Goal: Task Accomplishment & Management: Use online tool/utility

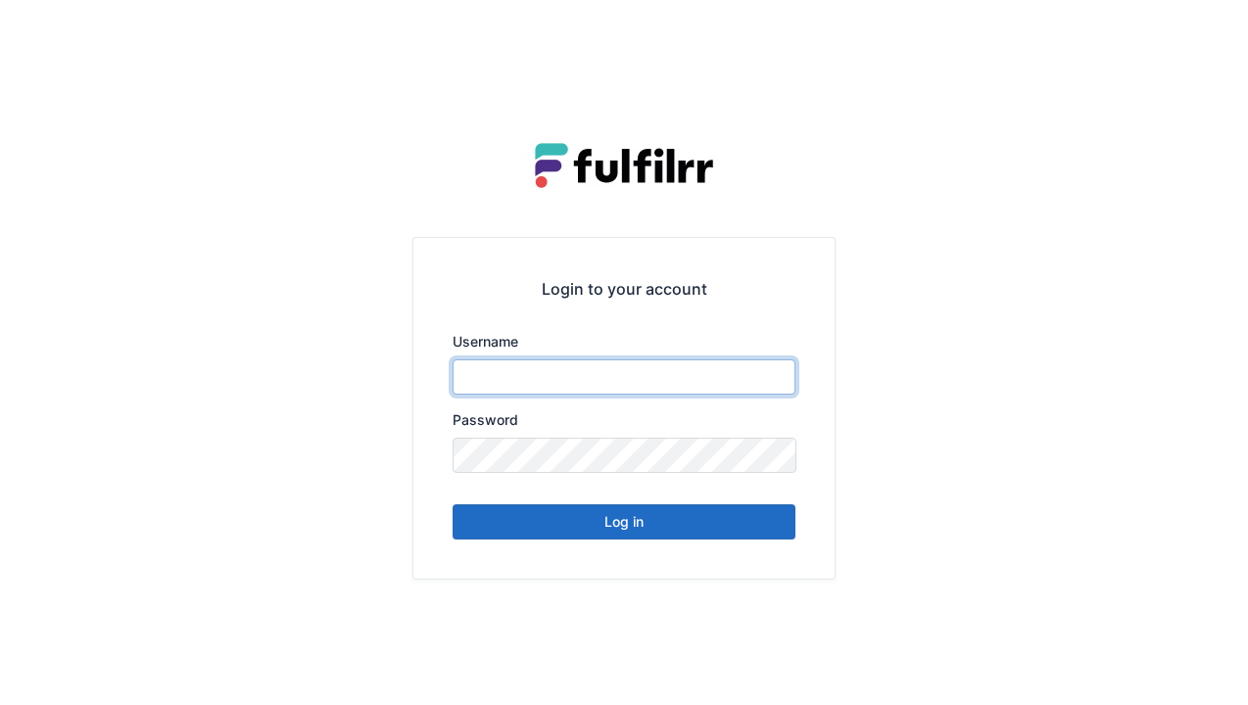
type input "******"
click at [554, 536] on button "Log in" at bounding box center [624, 522] width 343 height 35
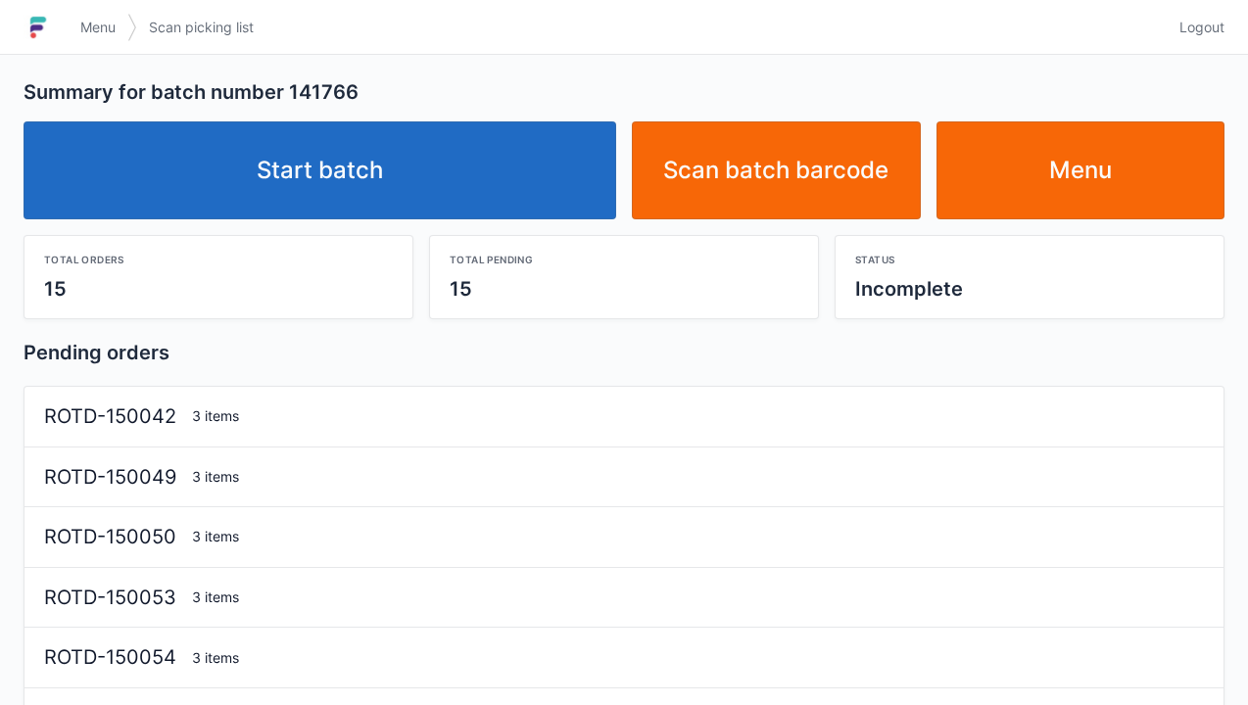
click at [305, 184] on link "Start batch" at bounding box center [320, 170] width 593 height 98
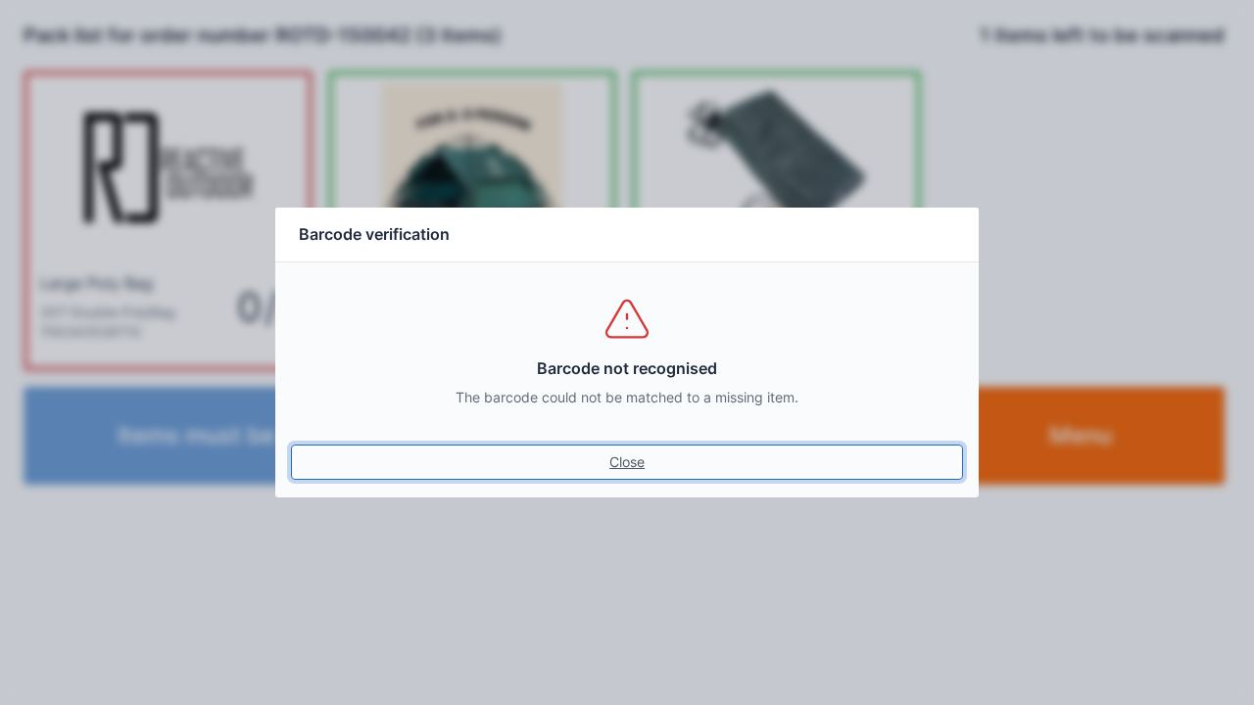
click at [654, 466] on link "Close" at bounding box center [627, 462] width 672 height 35
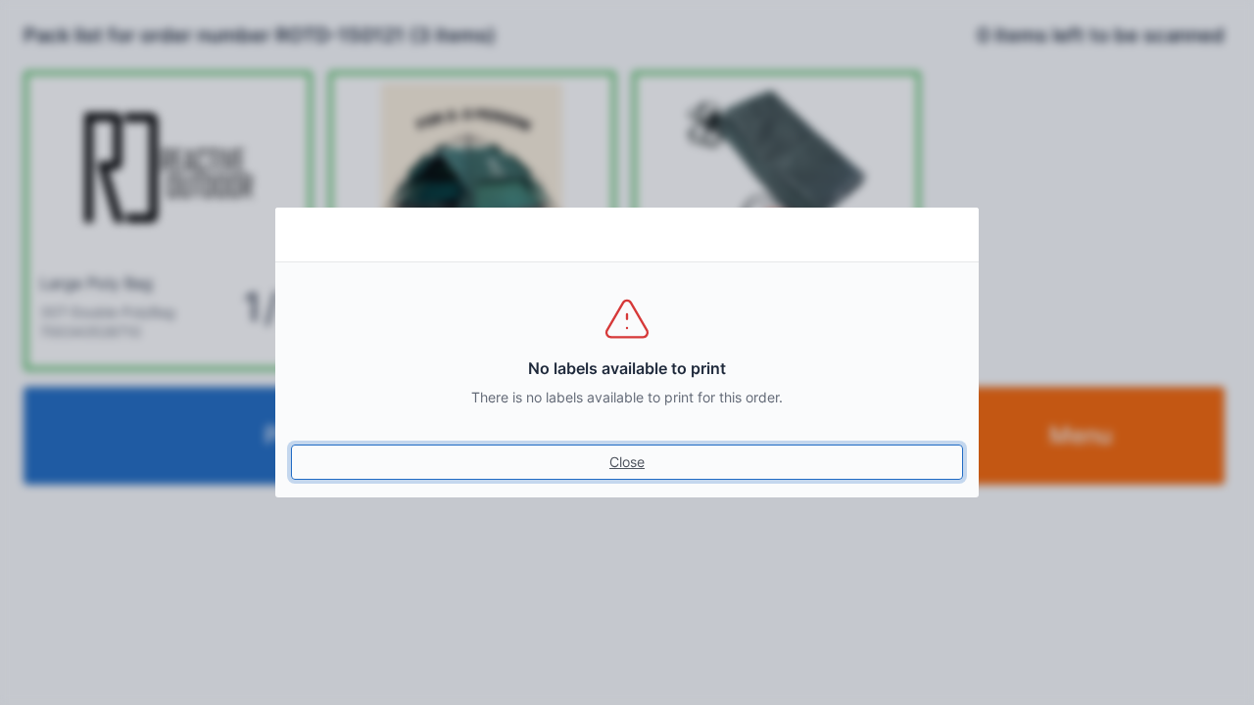
click at [641, 451] on link "Close" at bounding box center [627, 462] width 672 height 35
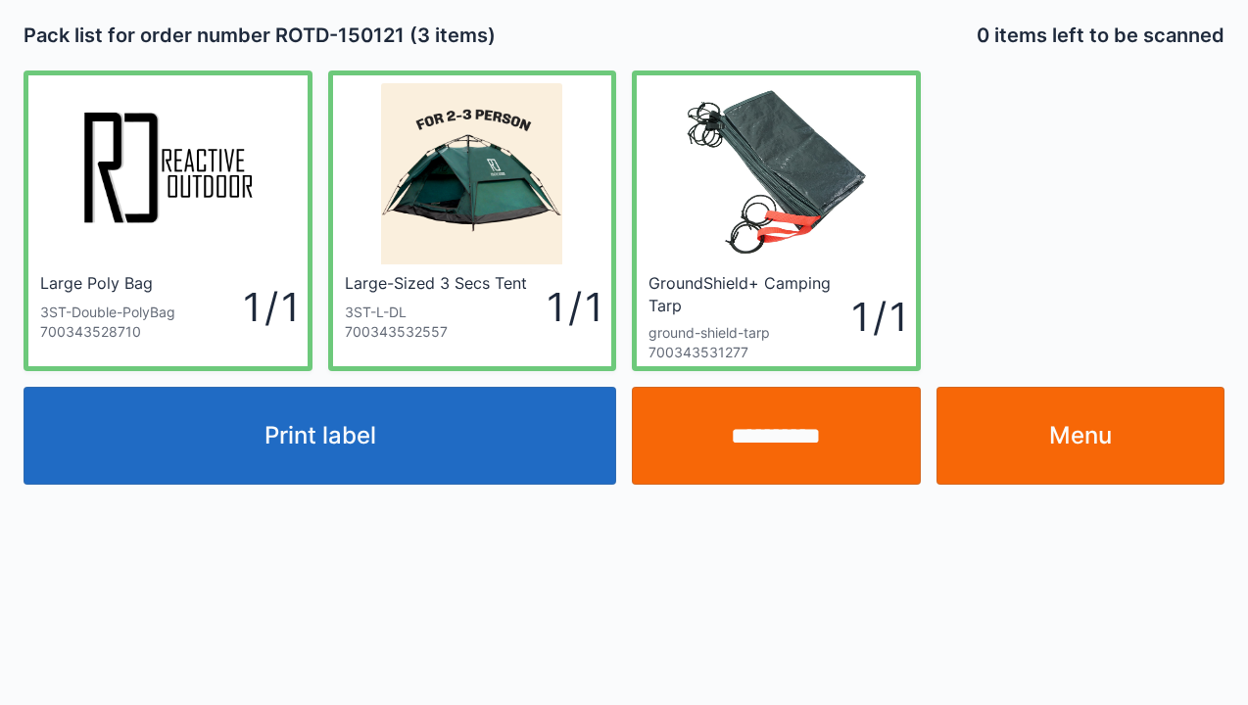
click at [511, 462] on button "Print label" at bounding box center [320, 436] width 593 height 98
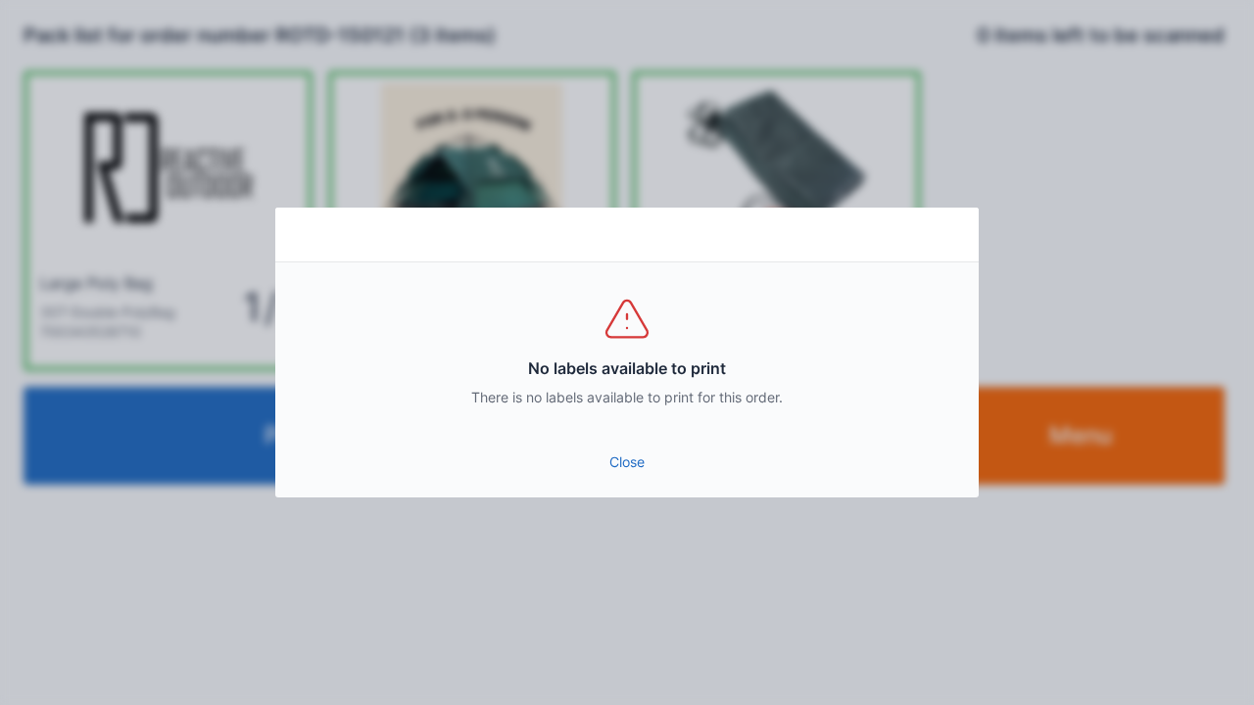
click at [635, 468] on link "Close" at bounding box center [627, 462] width 672 height 35
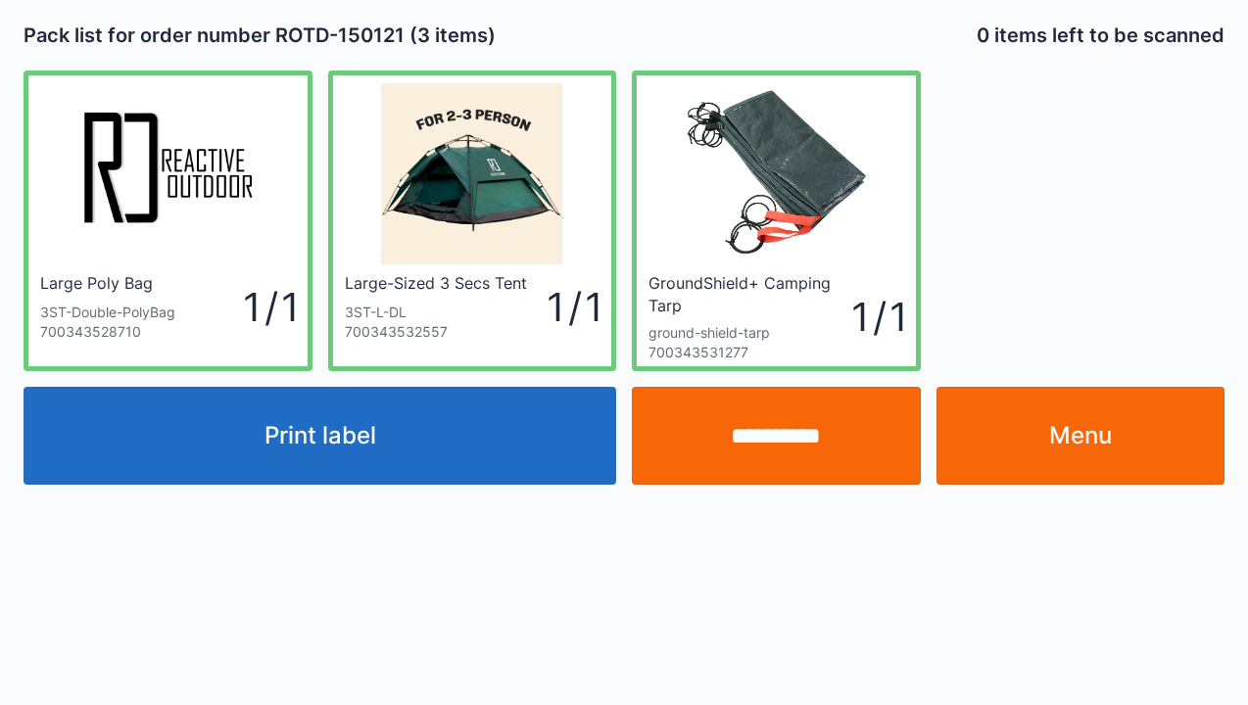
click at [1025, 429] on link "Menu" at bounding box center [1081, 436] width 289 height 98
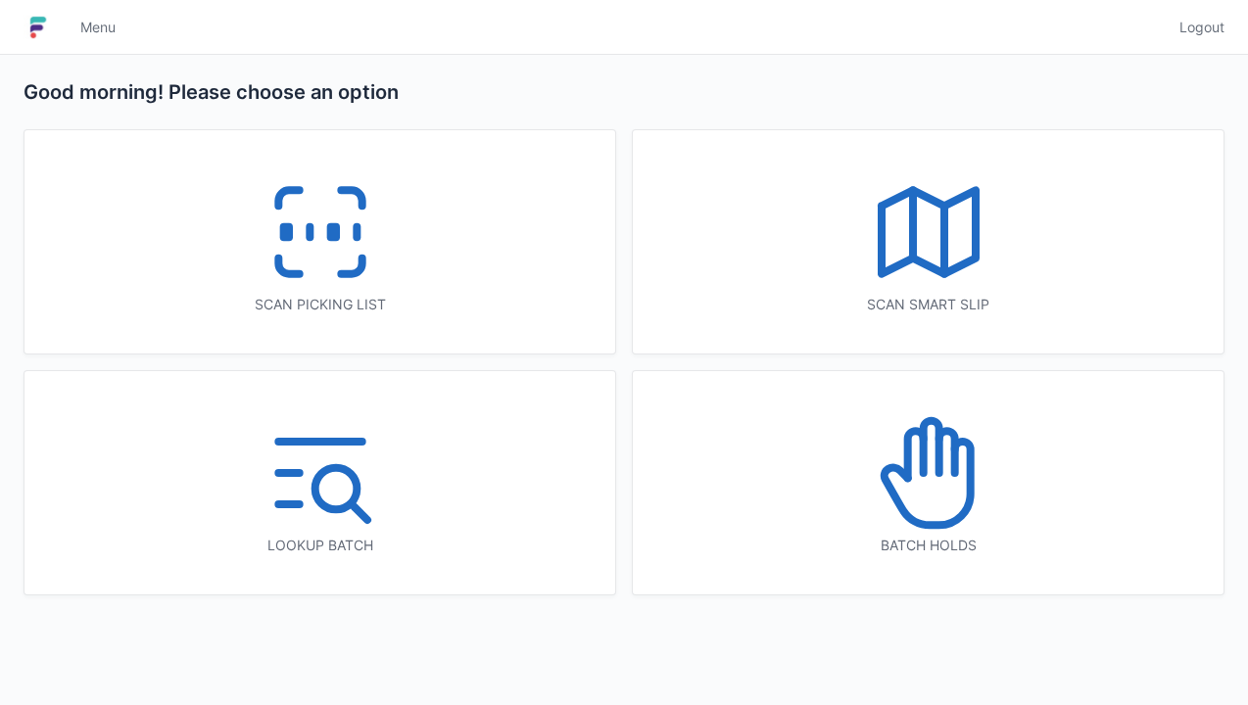
click at [409, 296] on div "Scan picking list" at bounding box center [320, 305] width 512 height 20
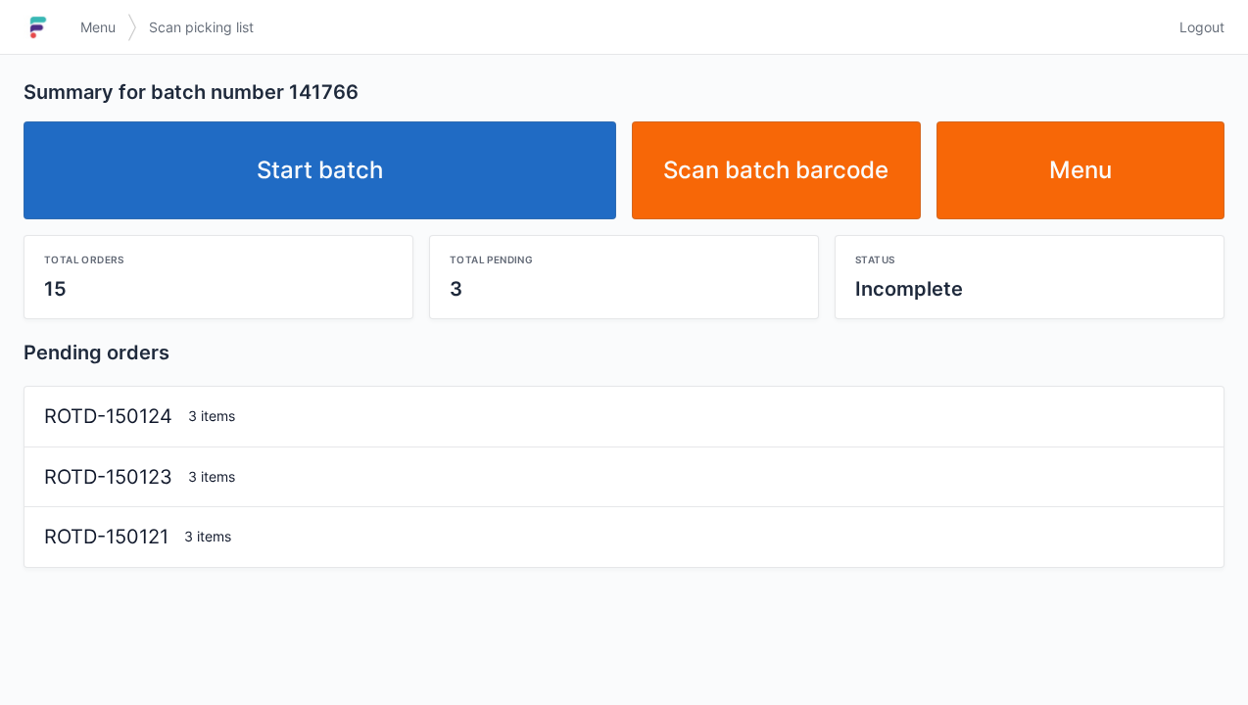
click at [527, 172] on link "Start batch" at bounding box center [320, 170] width 593 height 98
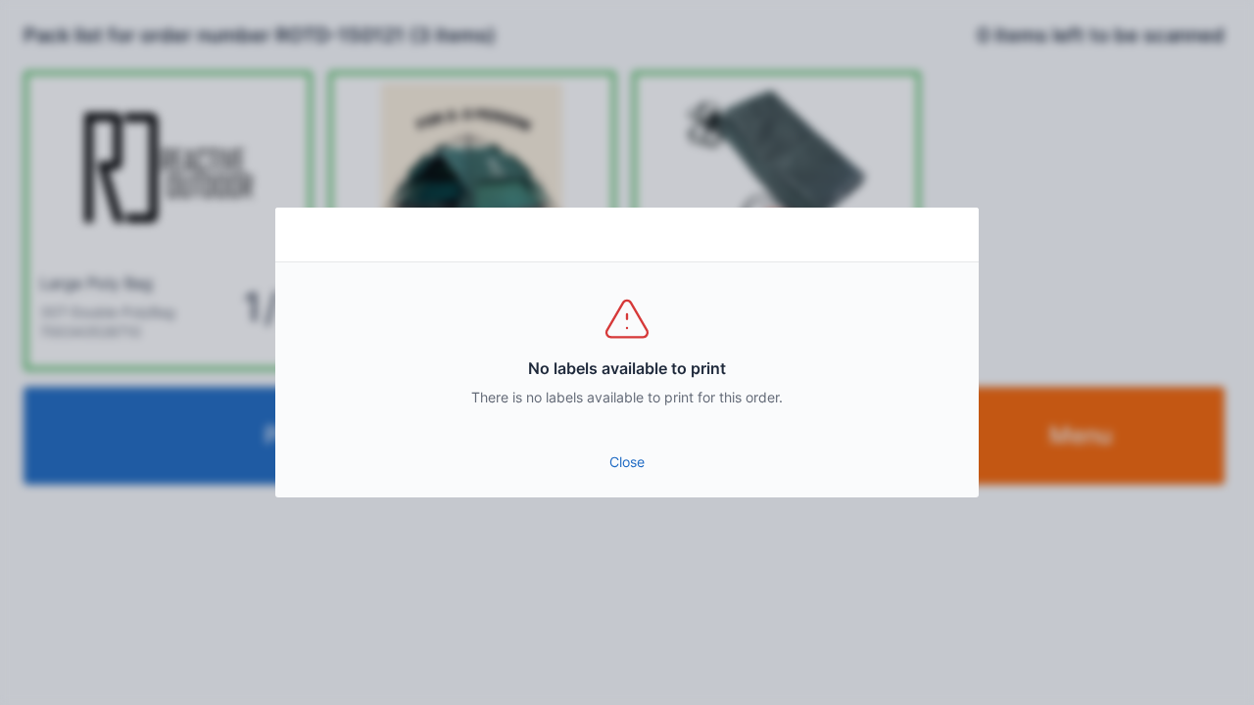
click at [645, 455] on link "Close" at bounding box center [627, 462] width 672 height 35
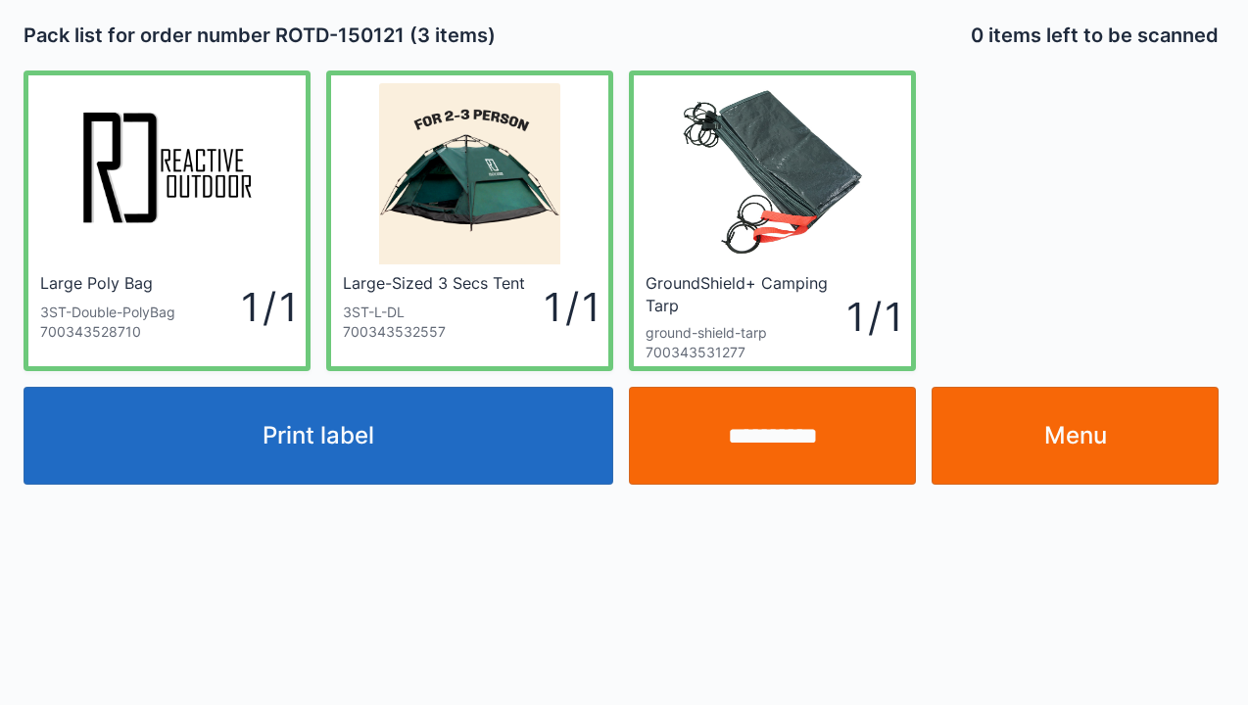
click at [719, 430] on input "**********" at bounding box center [772, 436] width 287 height 98
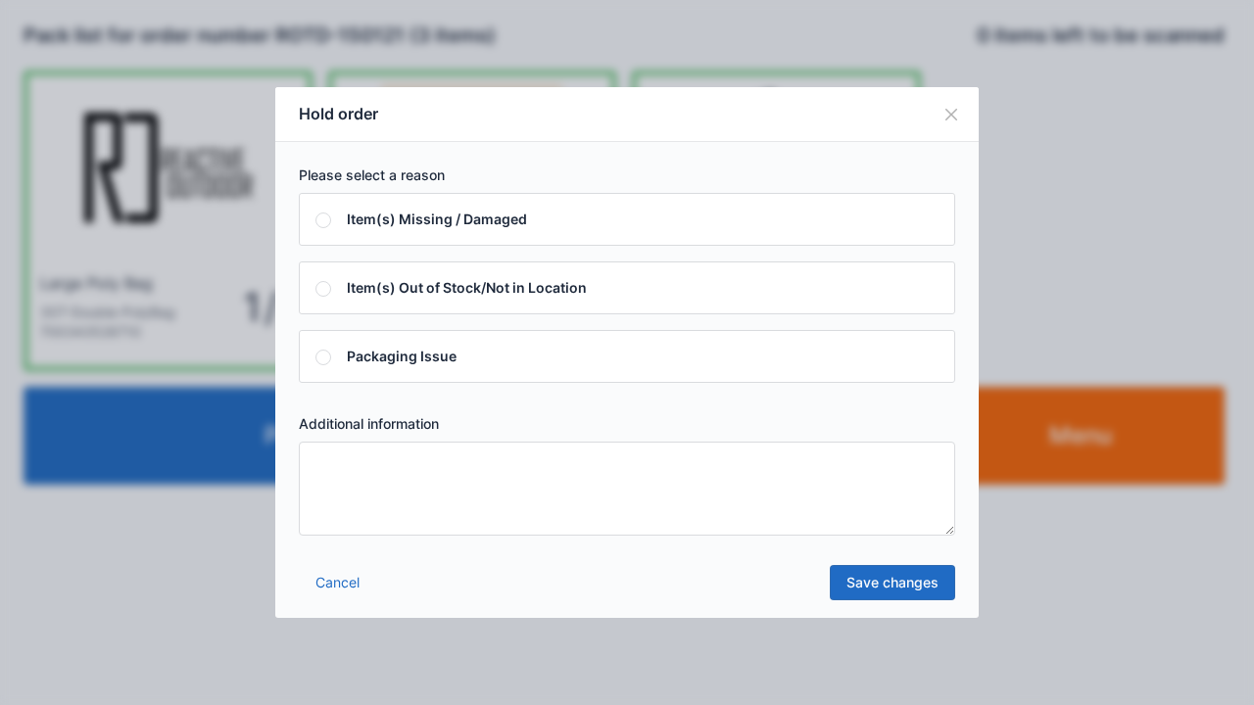
click at [874, 588] on link "Save changes" at bounding box center [892, 582] width 125 height 35
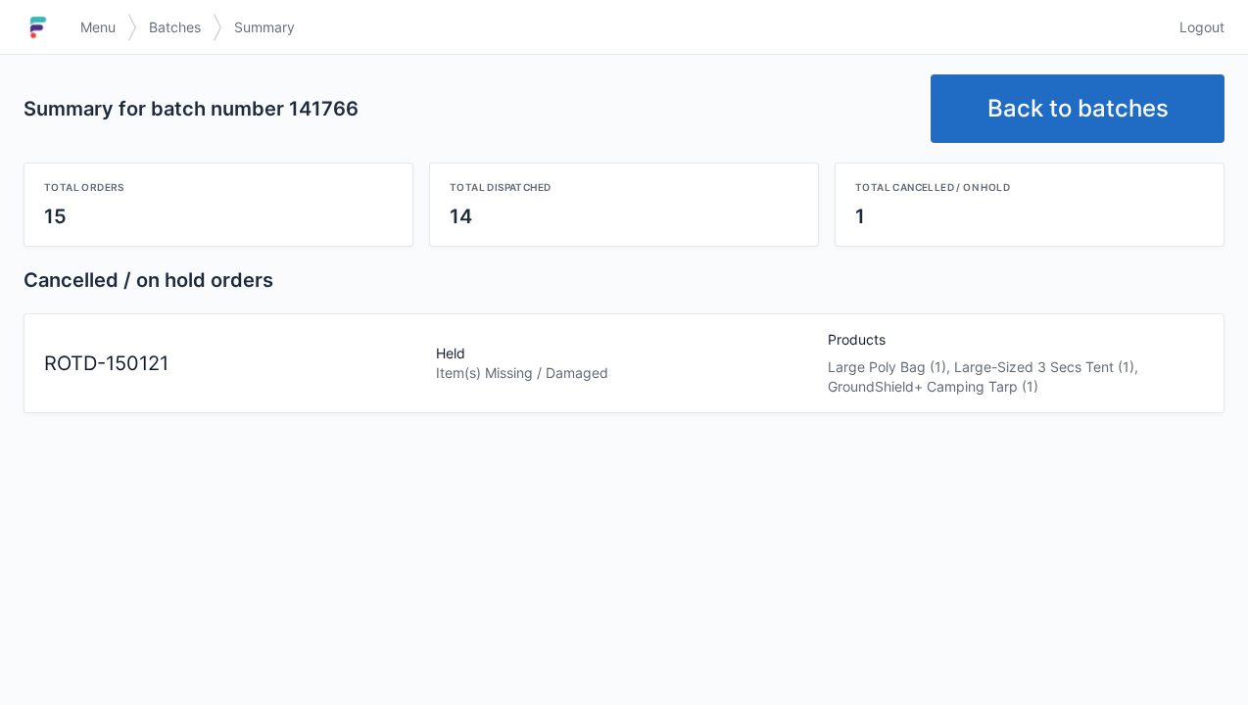
click at [1149, 112] on link "Back to batches" at bounding box center [1078, 108] width 294 height 69
